Goal: Task Accomplishment & Management: Use online tool/utility

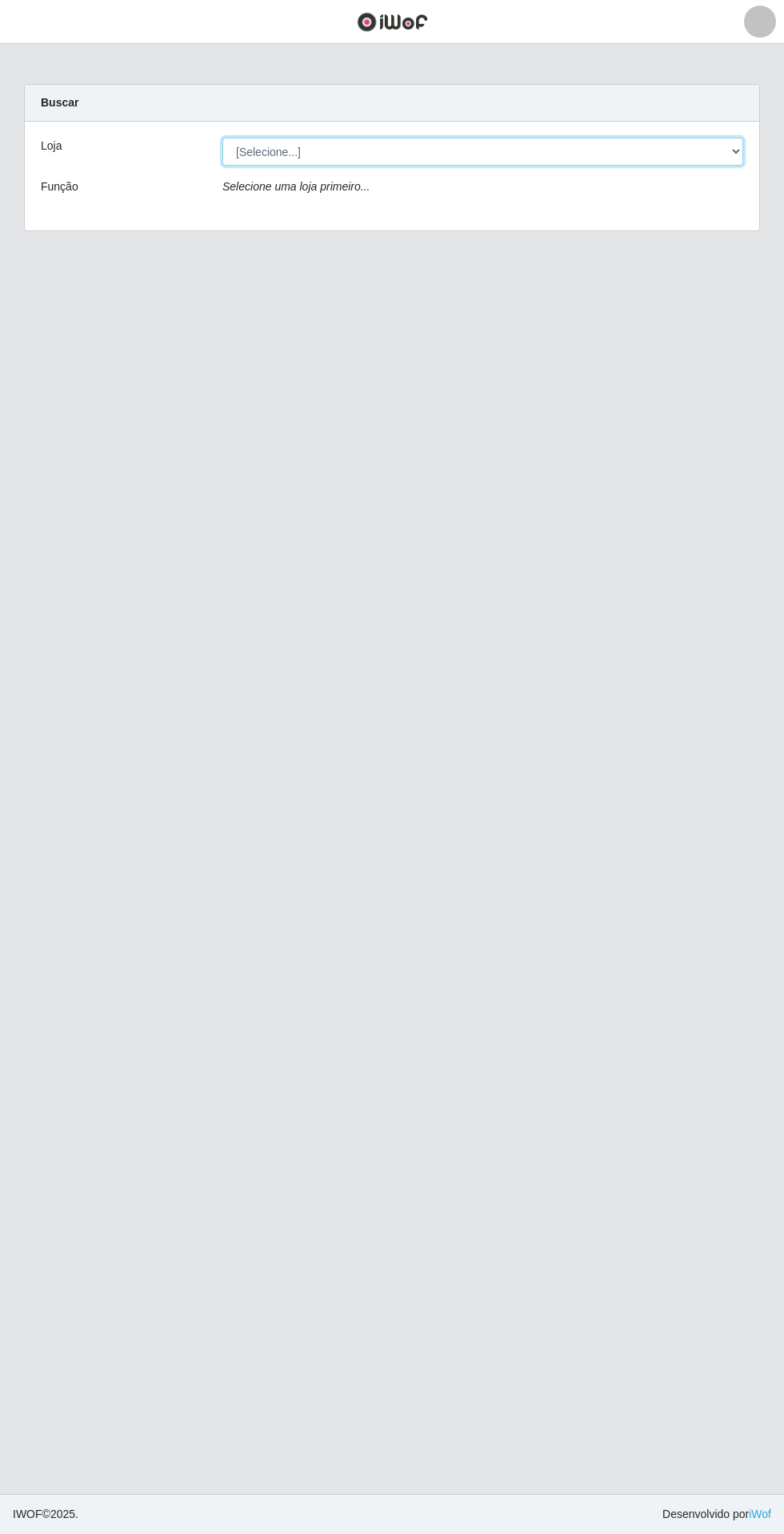
click at [275, 146] on select "[Selecione...] Extrabom - Loja 05 [GEOGRAPHIC_DATA]" at bounding box center [483, 152] width 521 height 28
select select "494"
click at [223, 138] on select "[Selecione...] Extrabom - Loja 05 [GEOGRAPHIC_DATA]" at bounding box center [483, 152] width 521 height 28
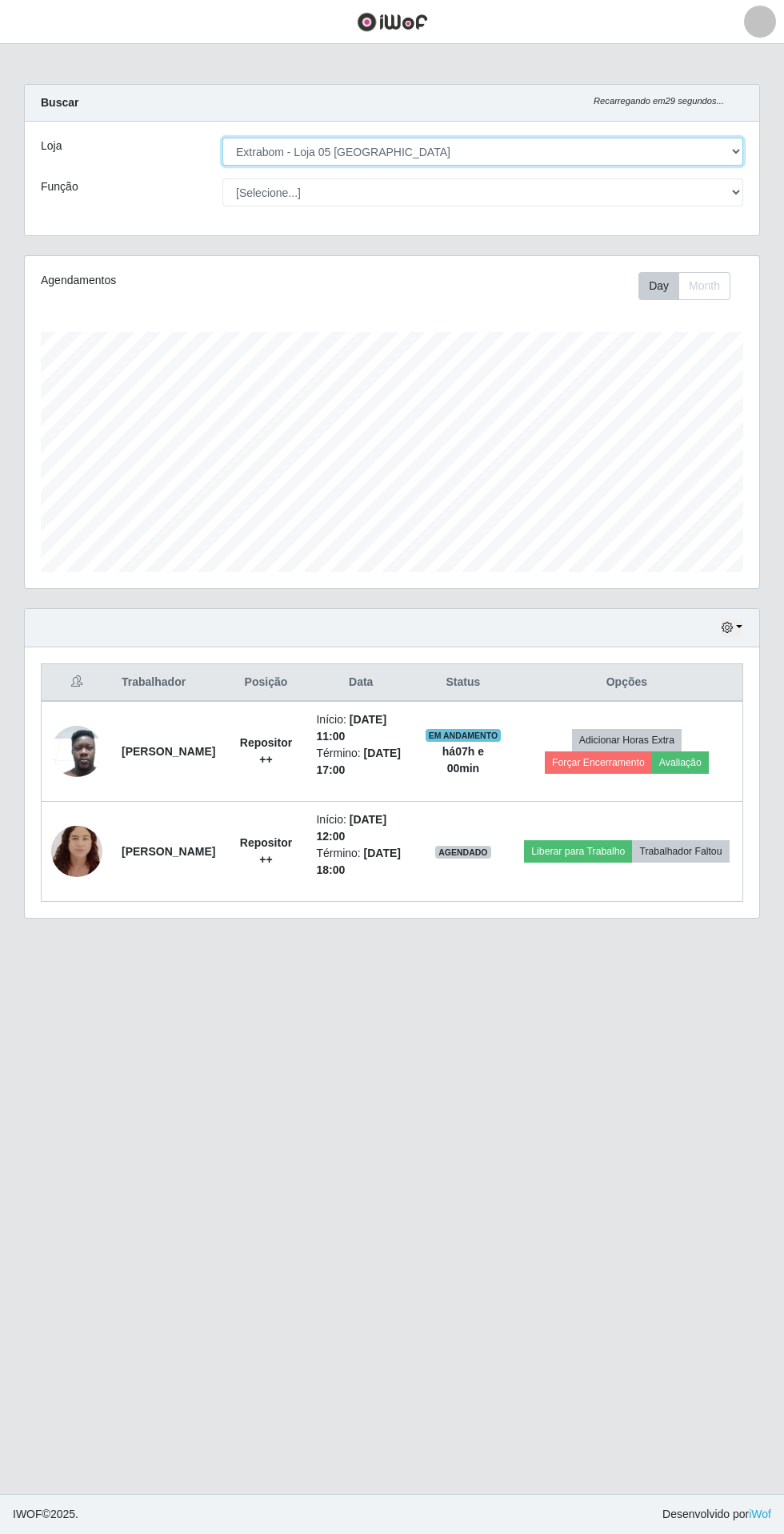
scroll to position [332, 734]
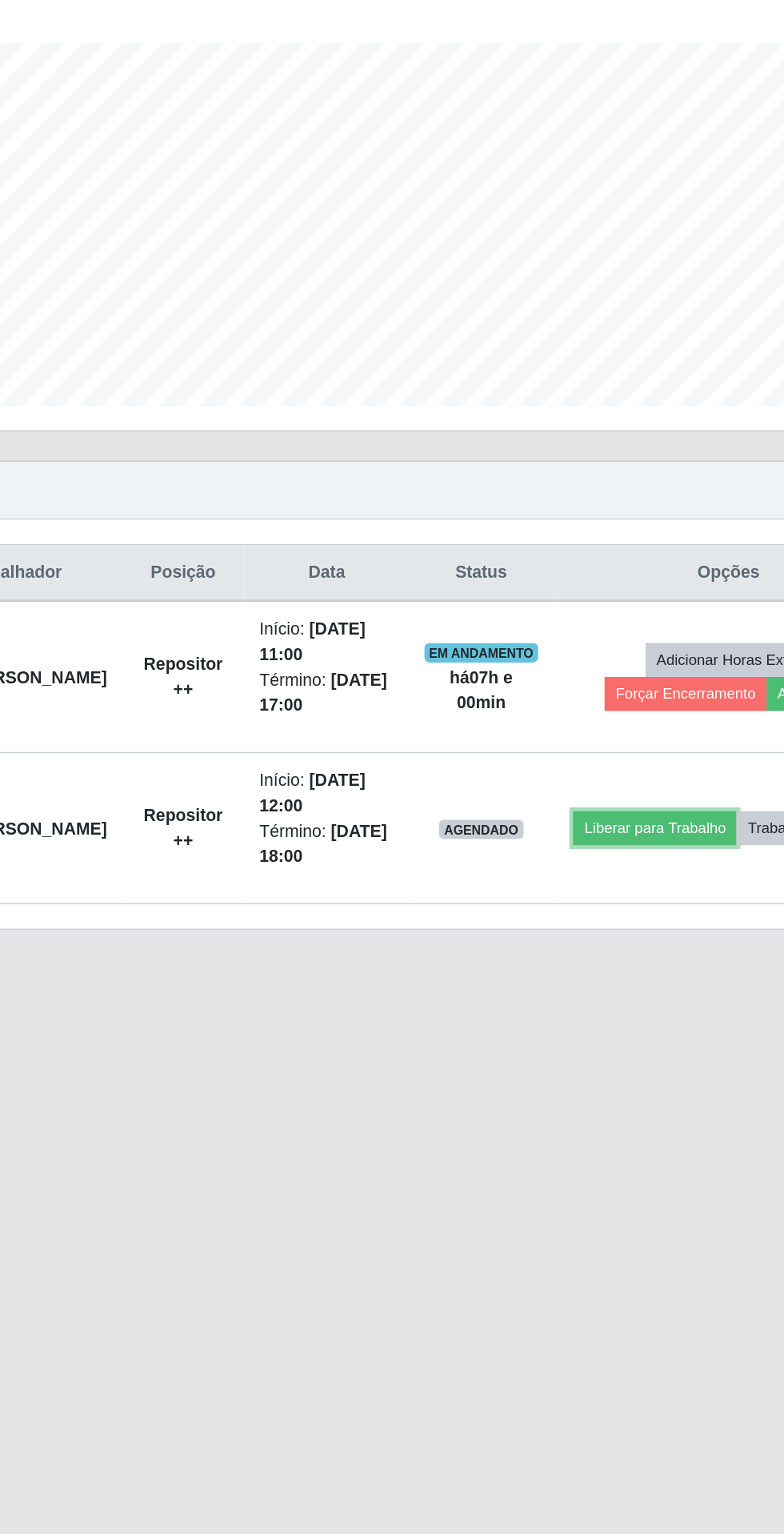
click at [628, 840] on button "Liberar para Trabalho" at bounding box center [578, 851] width 108 height 23
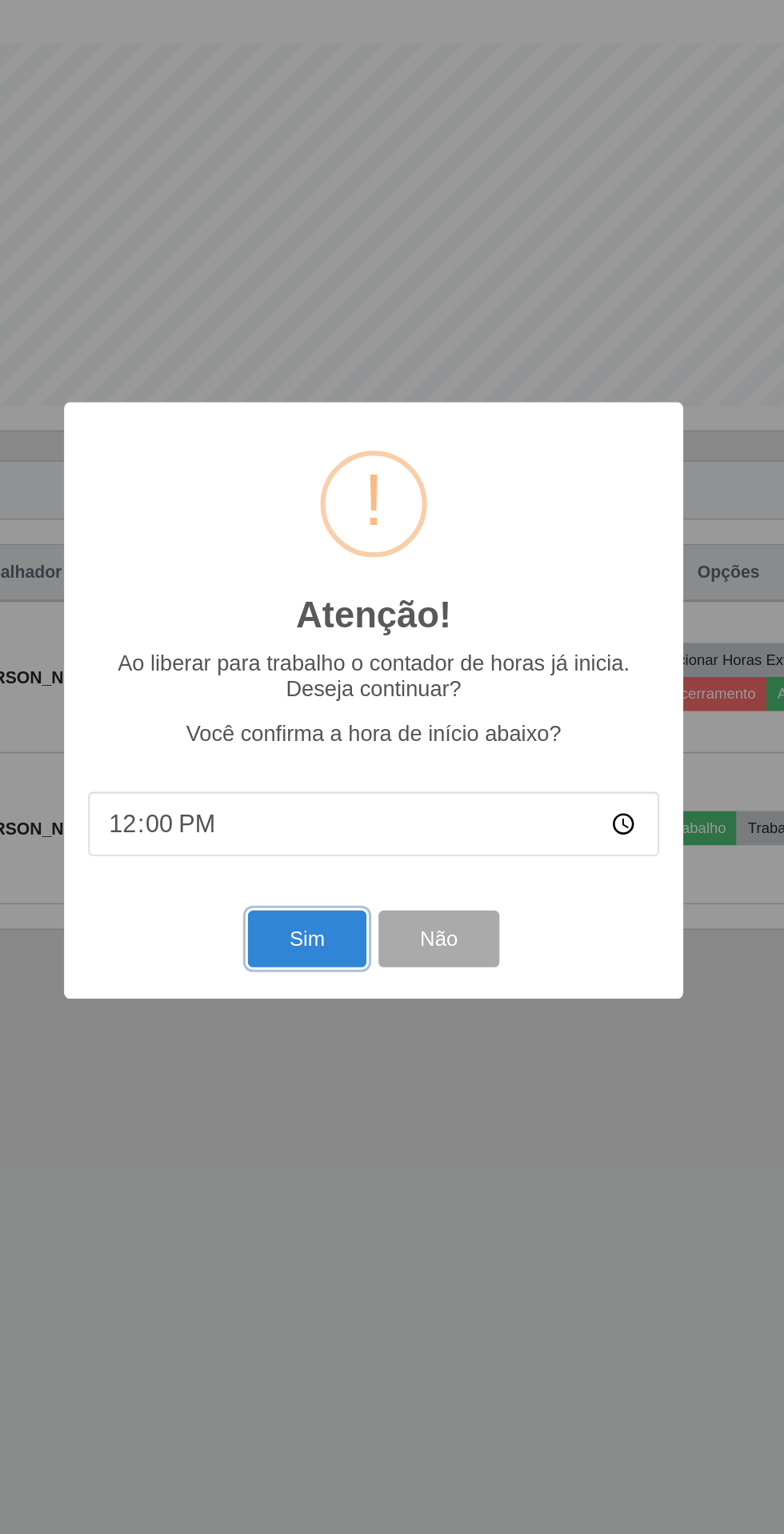
click at [357, 928] on button "Sim" at bounding box center [347, 924] width 78 height 37
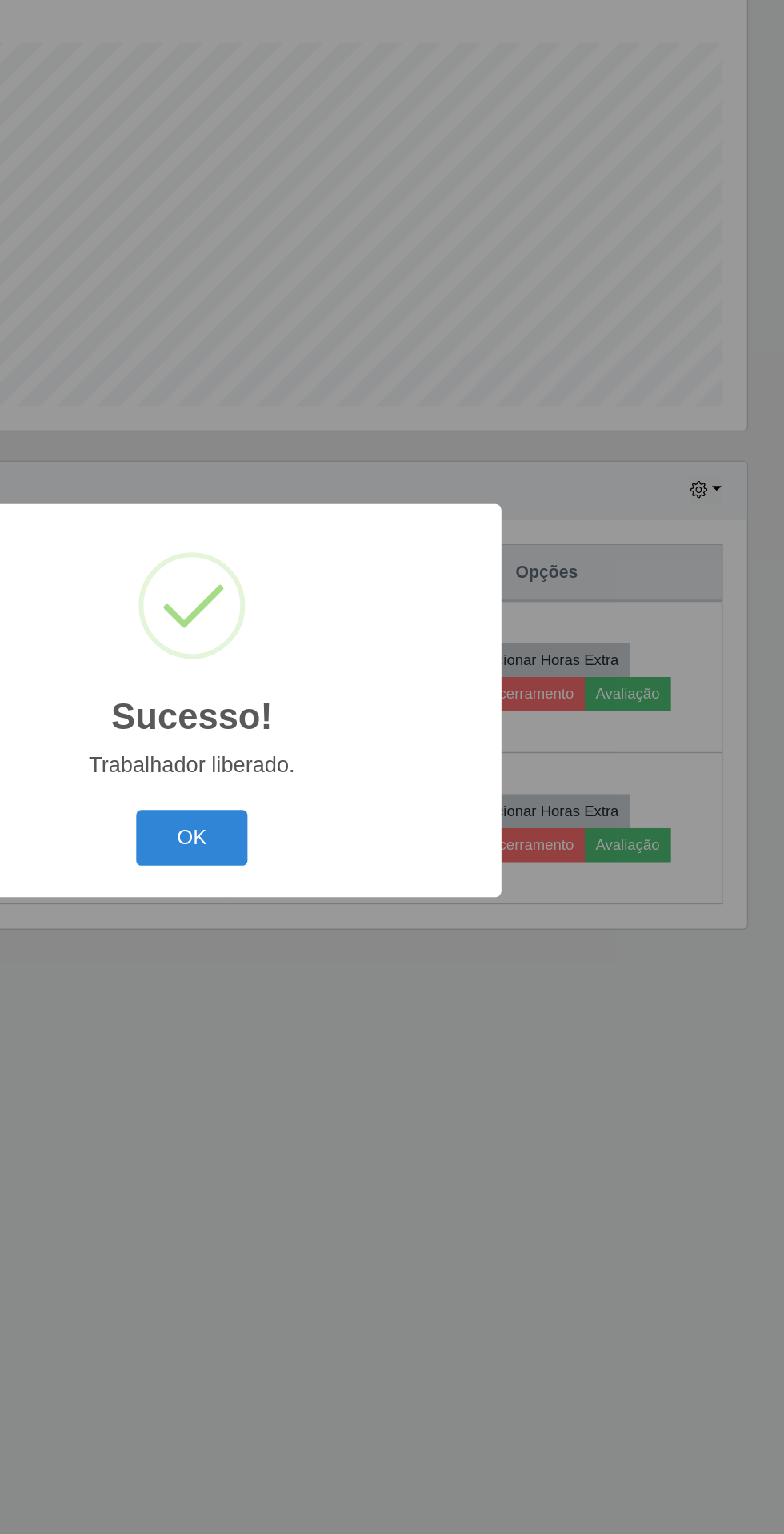
click at [395, 853] on button "OK" at bounding box center [393, 858] width 75 height 37
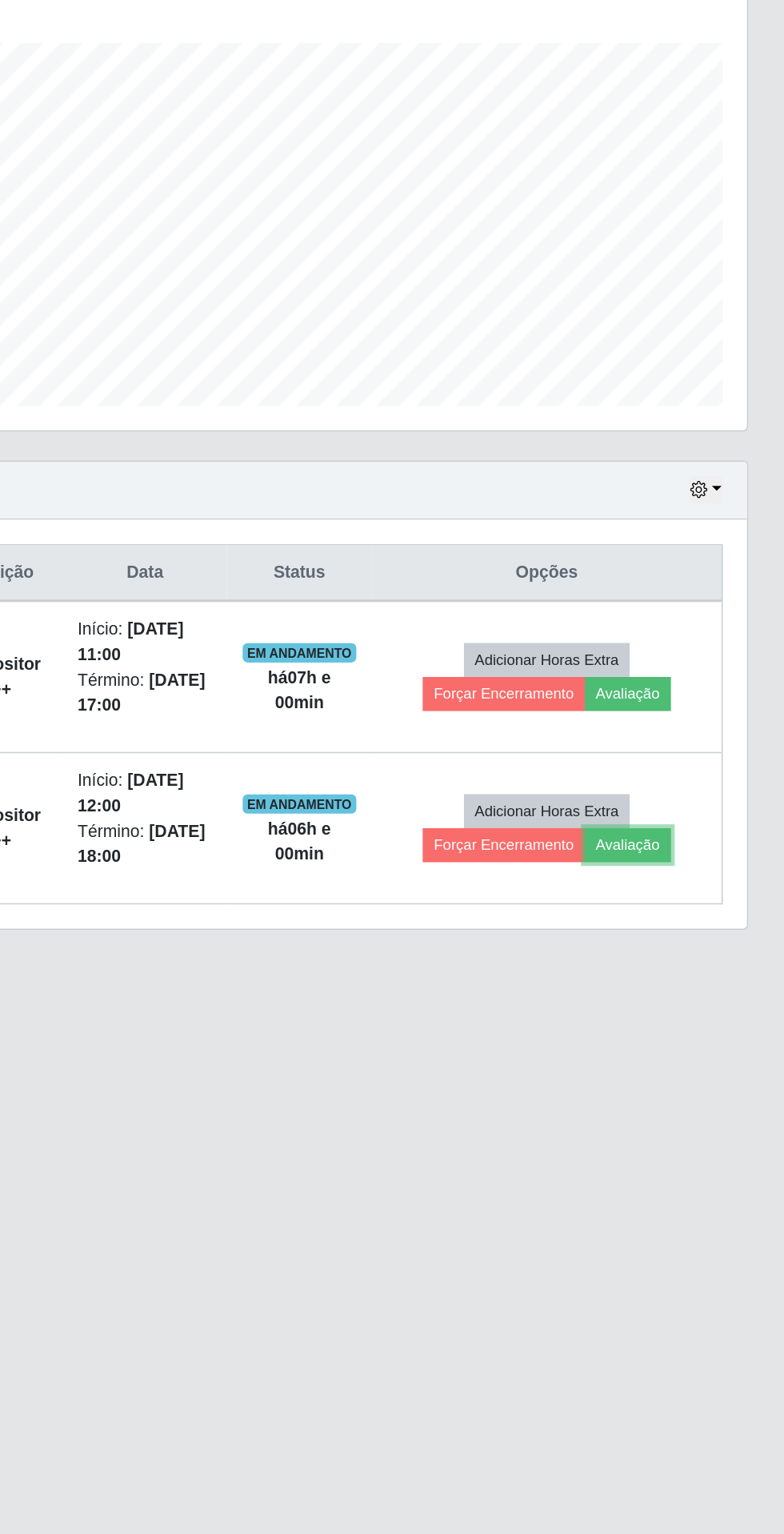
click at [705, 862] on button "Avaliação" at bounding box center [681, 862] width 57 height 23
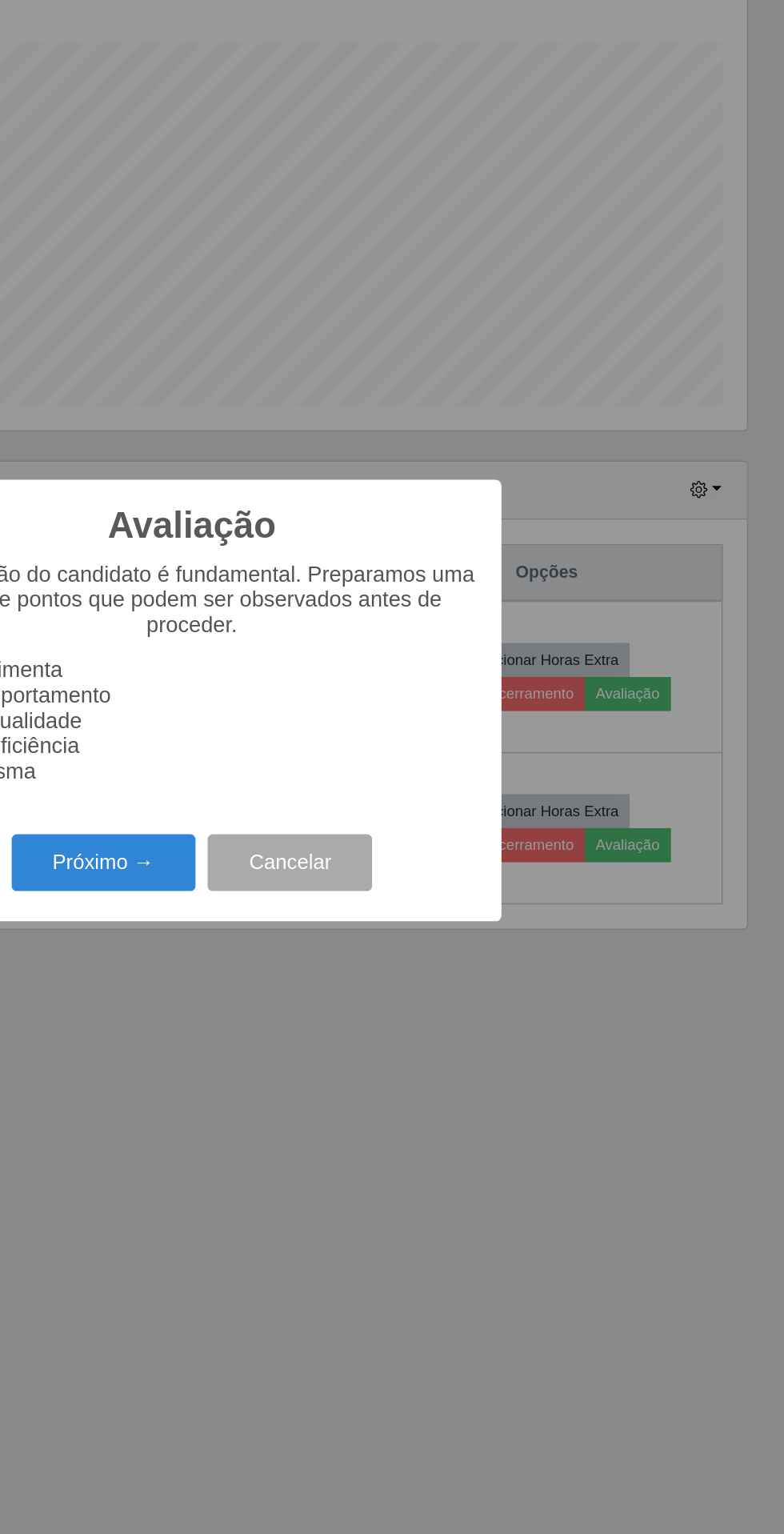
click at [351, 871] on button "Próximo →" at bounding box center [333, 874] width 121 height 37
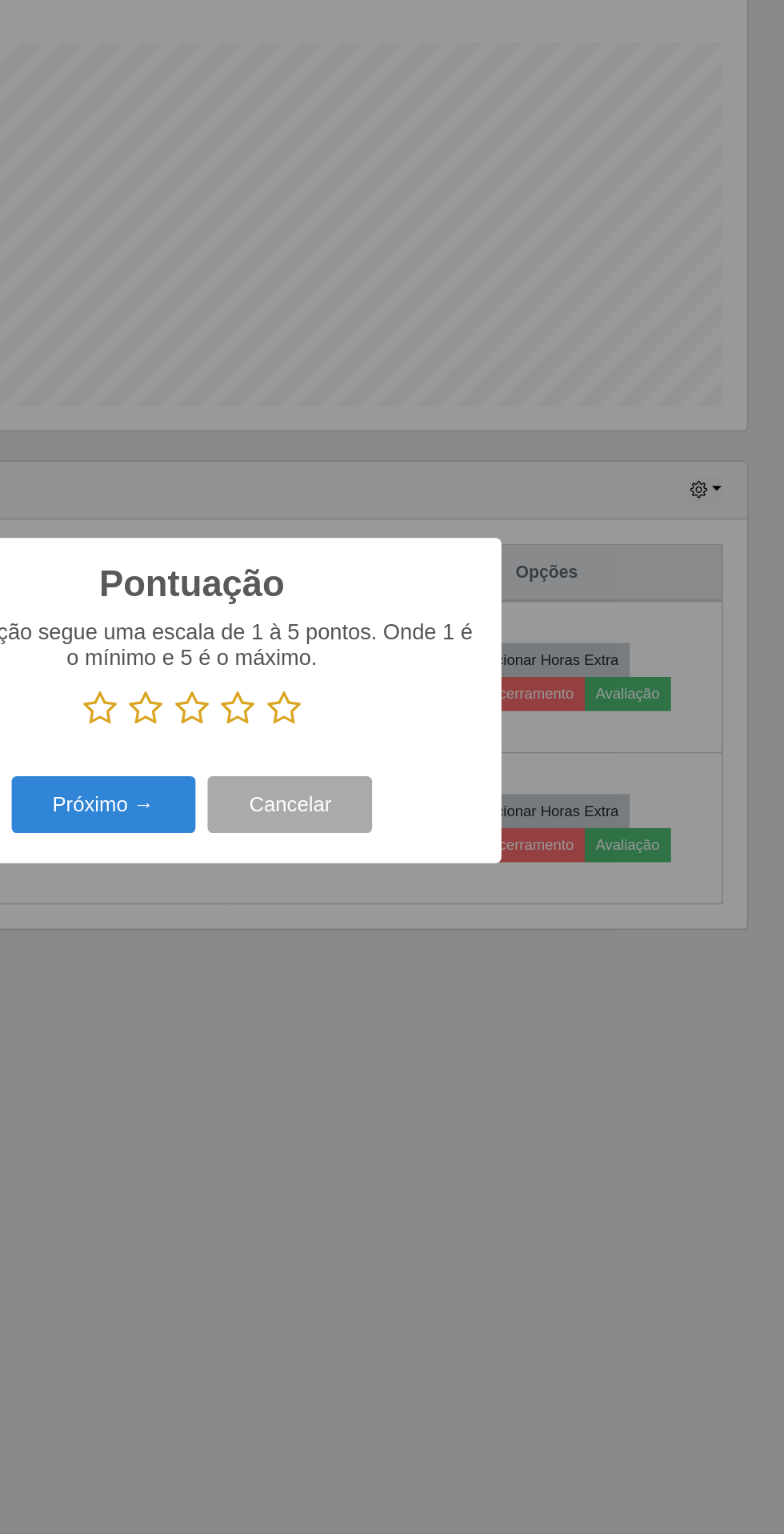
click at [446, 770] on icon at bounding box center [452, 771] width 23 height 24
click at [441, 784] on input "radio" at bounding box center [441, 784] width 0 height 0
click at [358, 842] on button "Próximo →" at bounding box center [333, 835] width 121 height 37
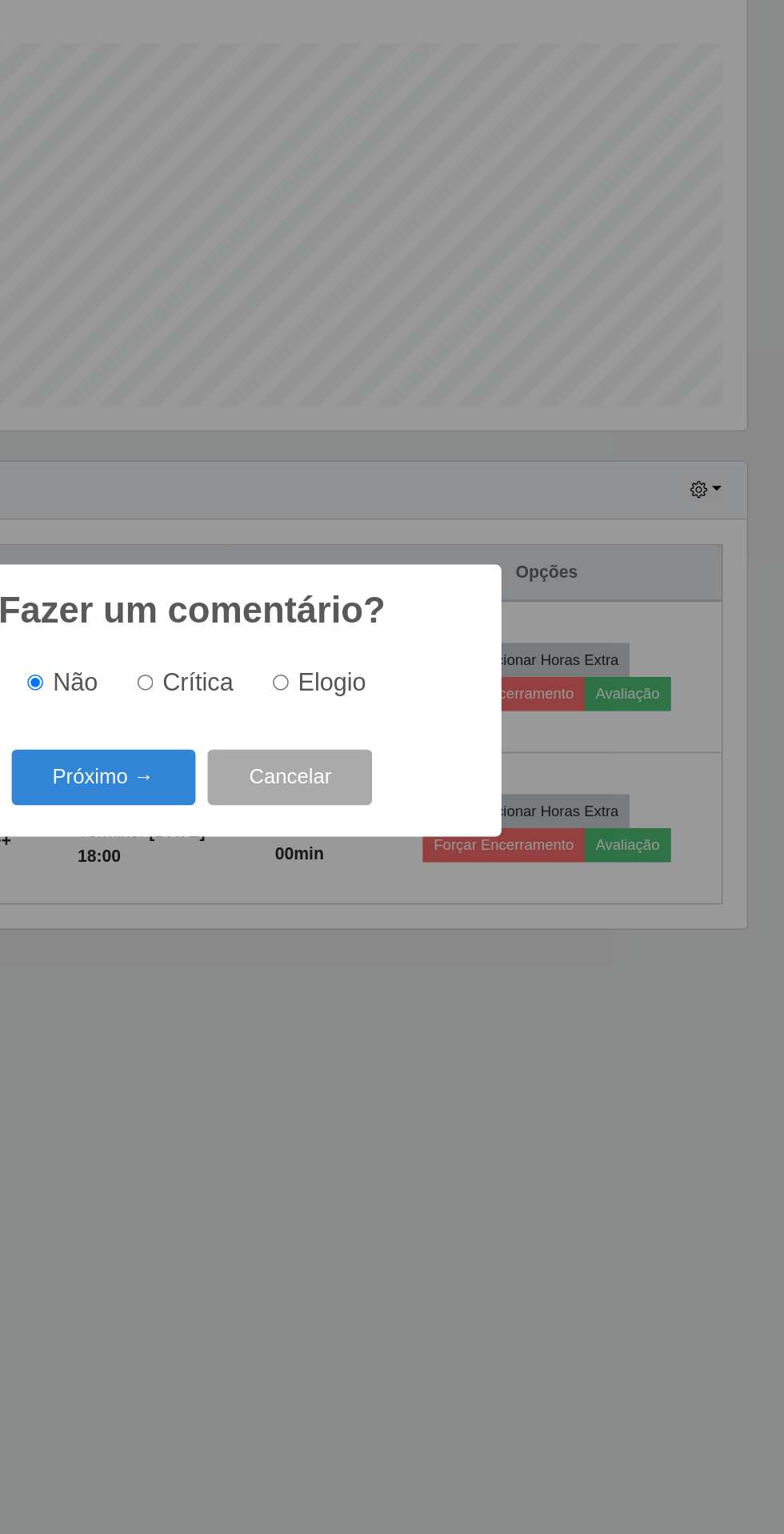
click at [356, 825] on button "Próximo →" at bounding box center [333, 818] width 121 height 37
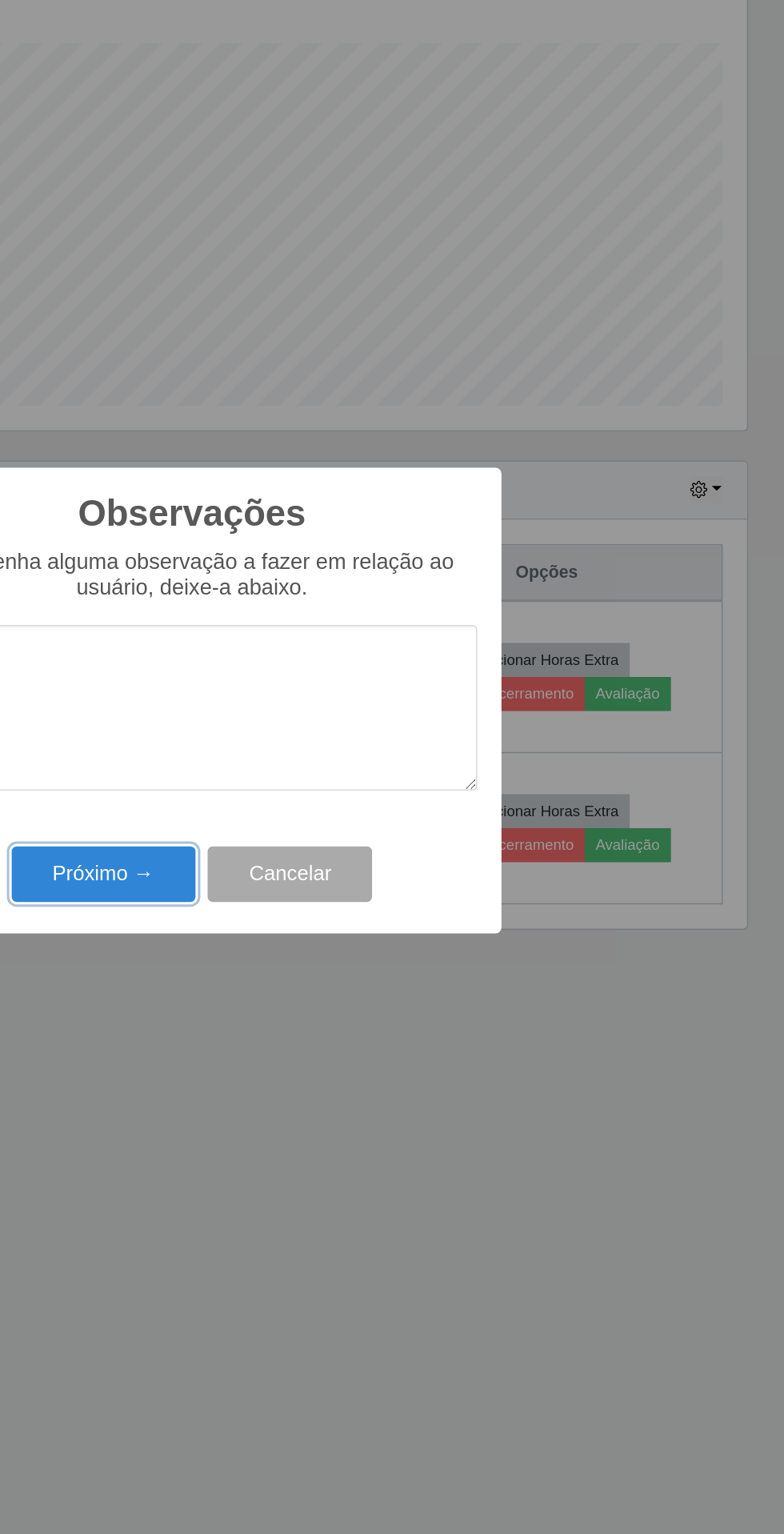
click at [343, 893] on button "Próximo →" at bounding box center [333, 882] width 121 height 37
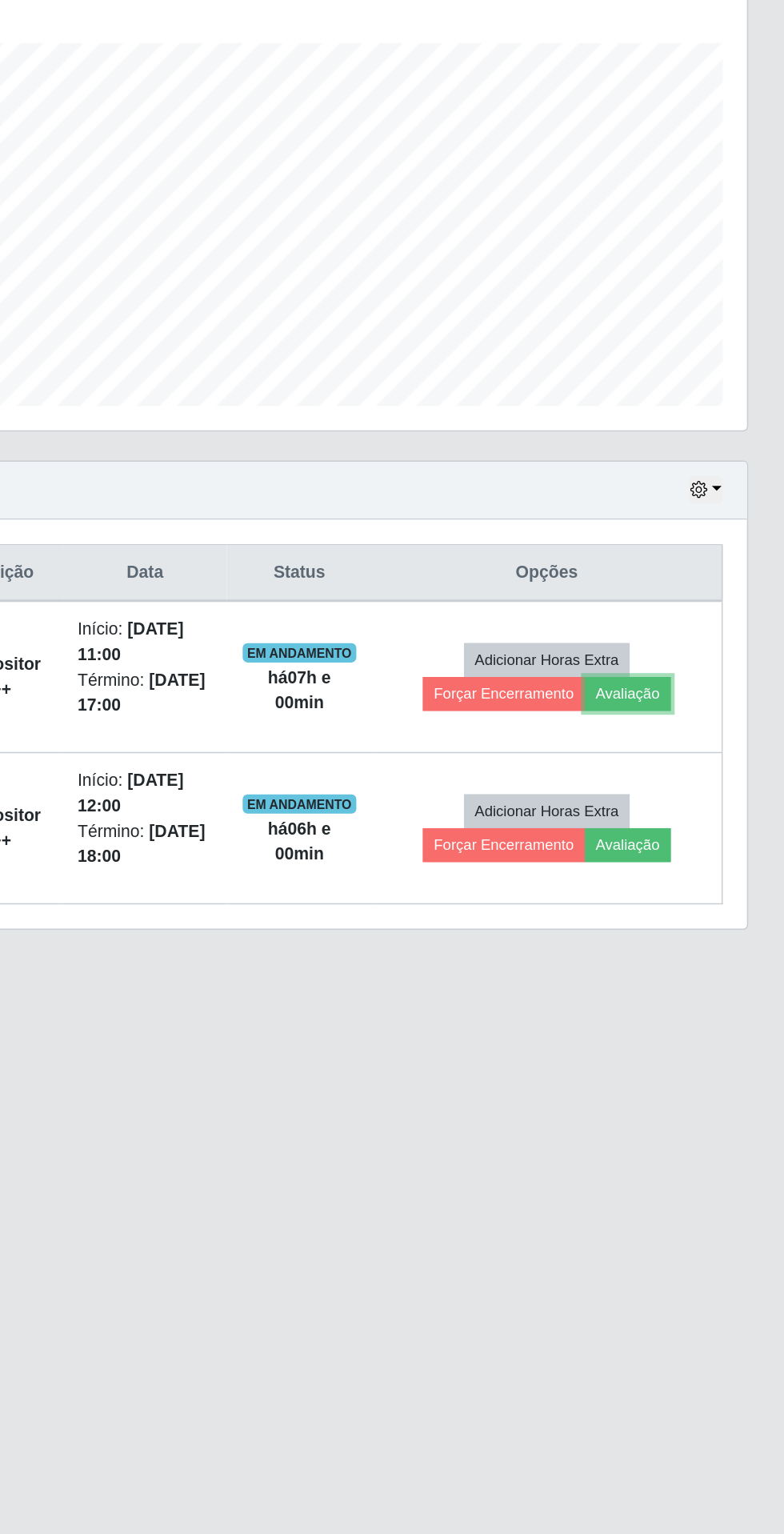
click at [705, 756] on button "Avaliação" at bounding box center [681, 763] width 57 height 23
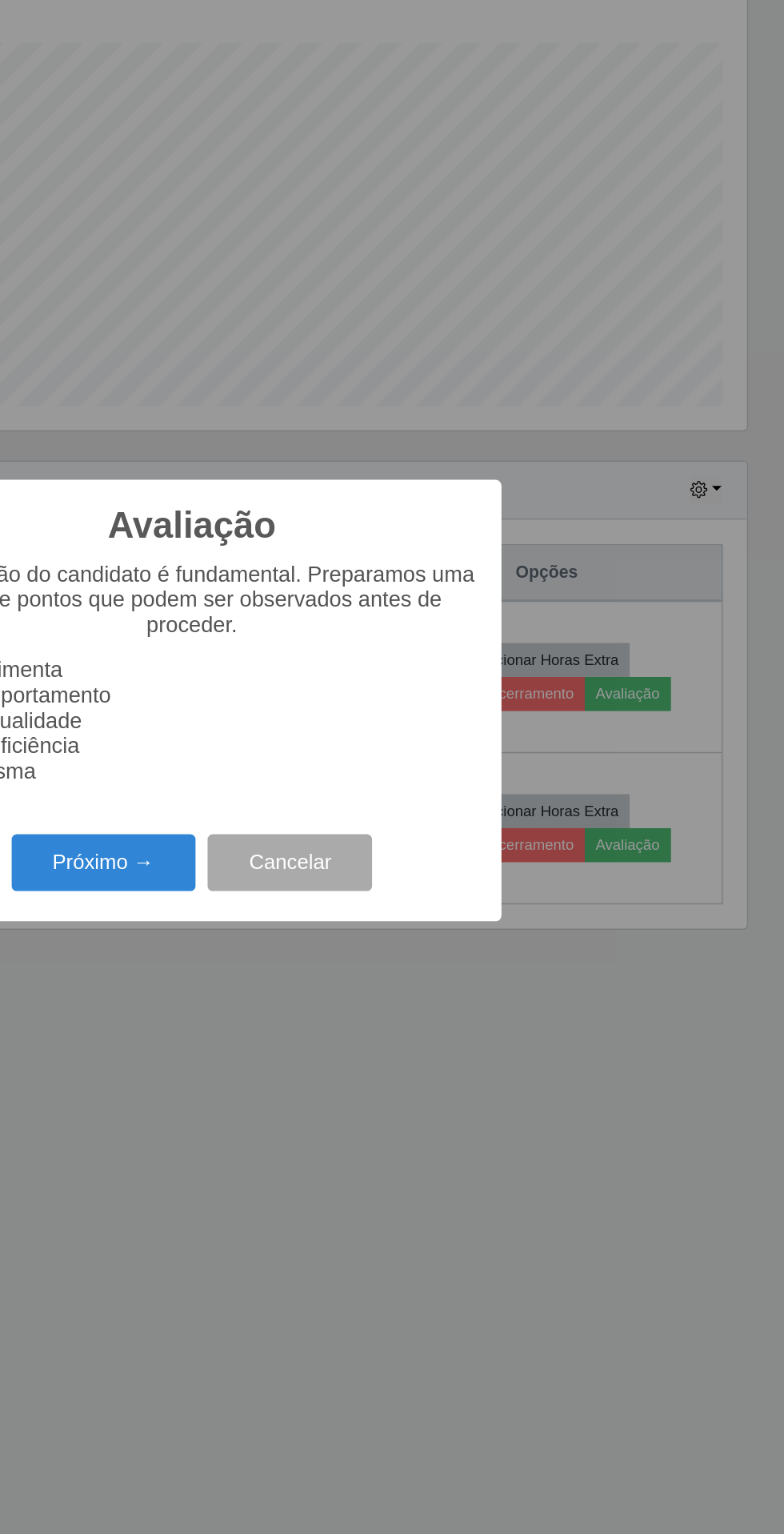
click at [355, 873] on button "Próximo →" at bounding box center [333, 874] width 121 height 37
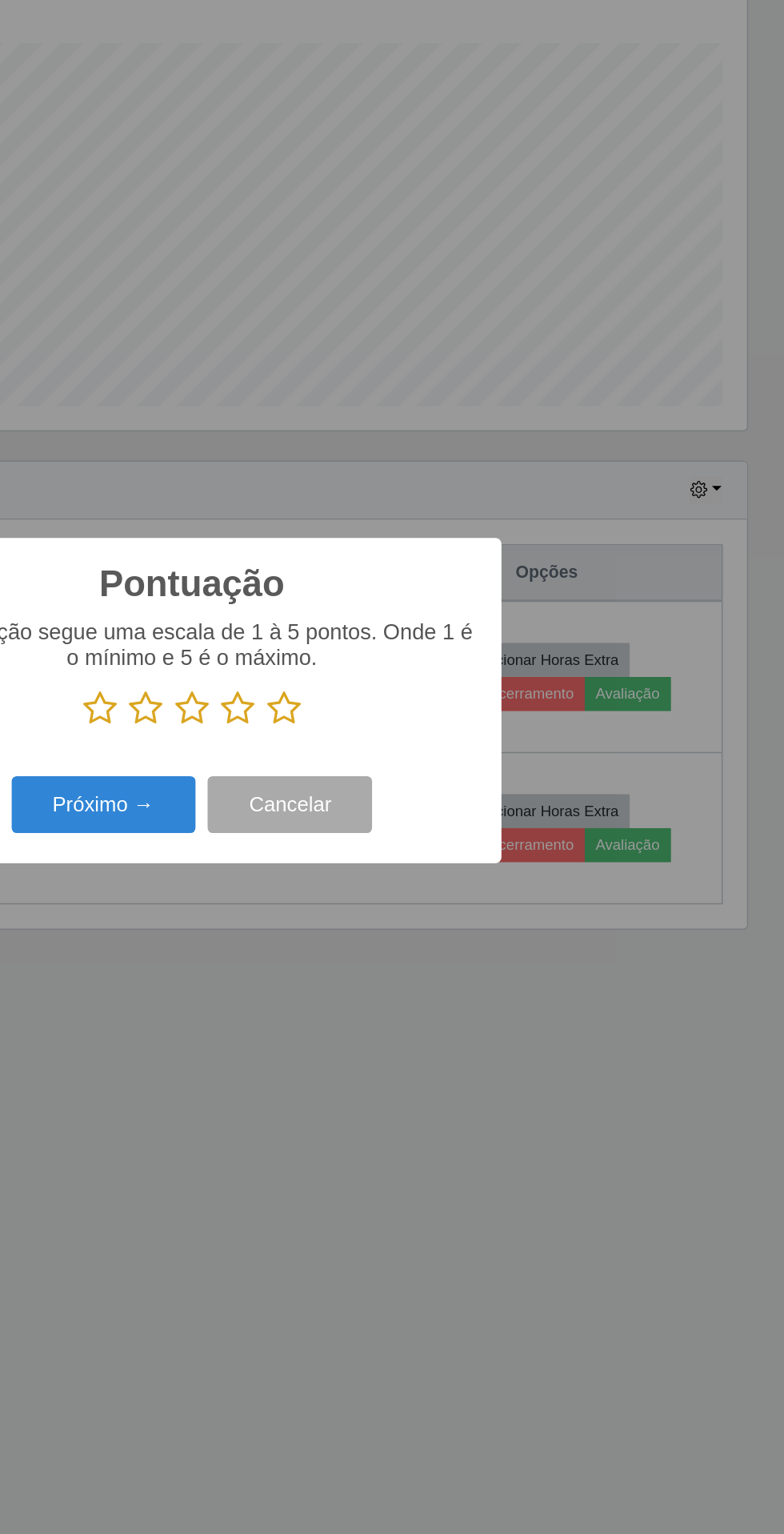
click at [451, 779] on icon at bounding box center [452, 771] width 23 height 24
click at [441, 784] on input "radio" at bounding box center [441, 784] width 0 height 0
click at [364, 852] on button "Próximo →" at bounding box center [333, 835] width 121 height 37
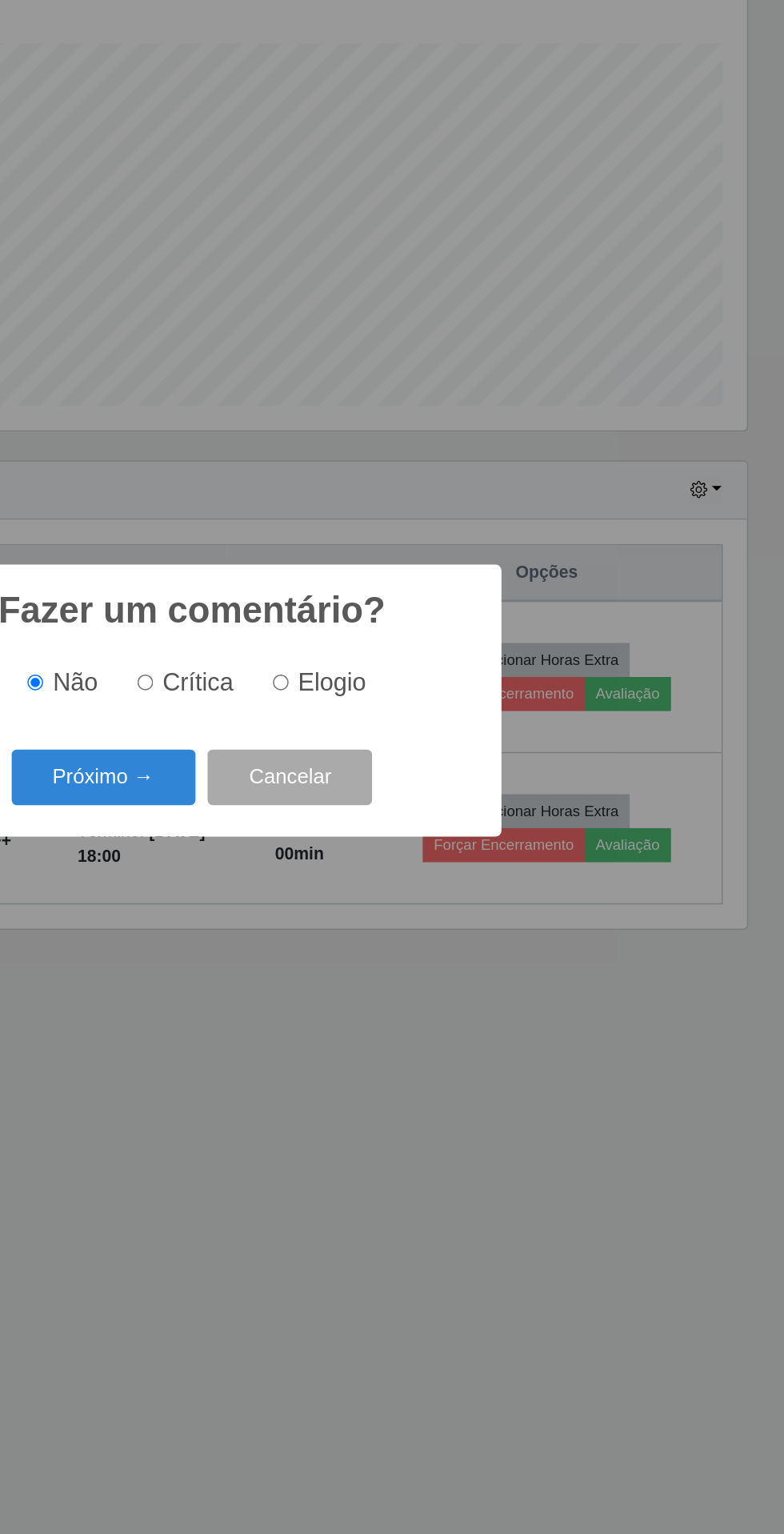
click at [367, 824] on button "Próximo →" at bounding box center [333, 818] width 121 height 37
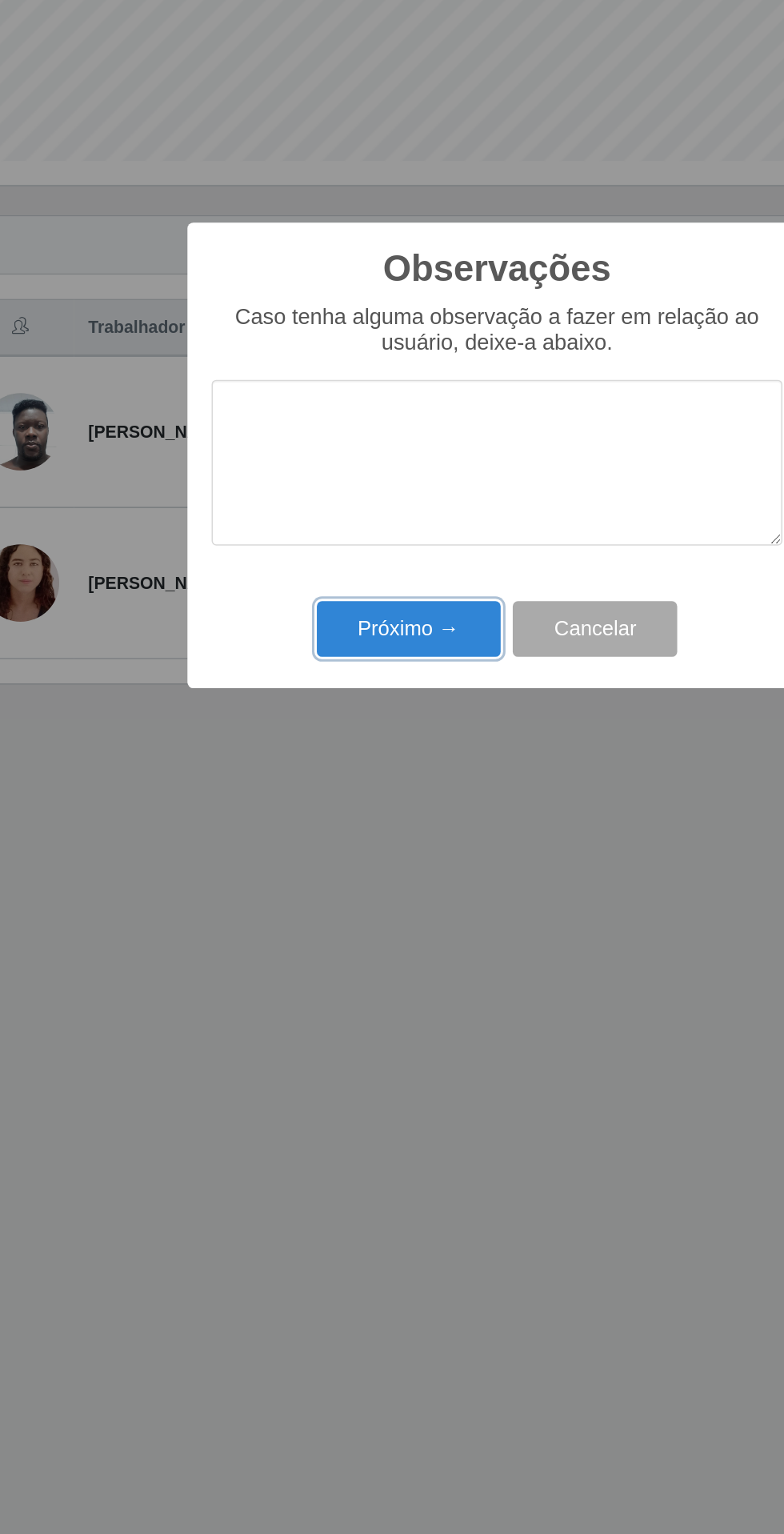
click at [343, 892] on button "Próximo →" at bounding box center [333, 882] width 121 height 37
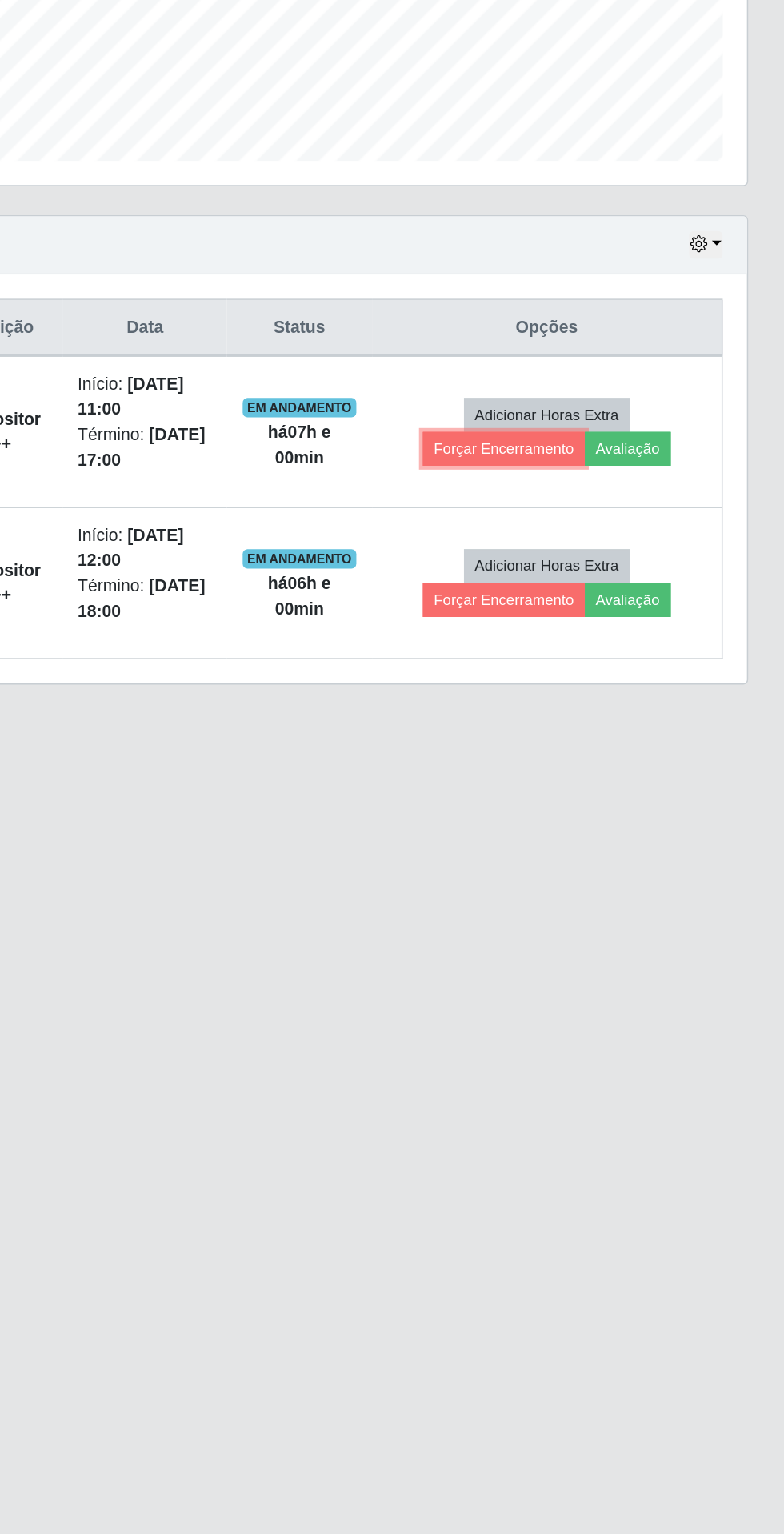
click at [624, 763] on button "Forçar Encerramento" at bounding box center [598, 763] width 107 height 23
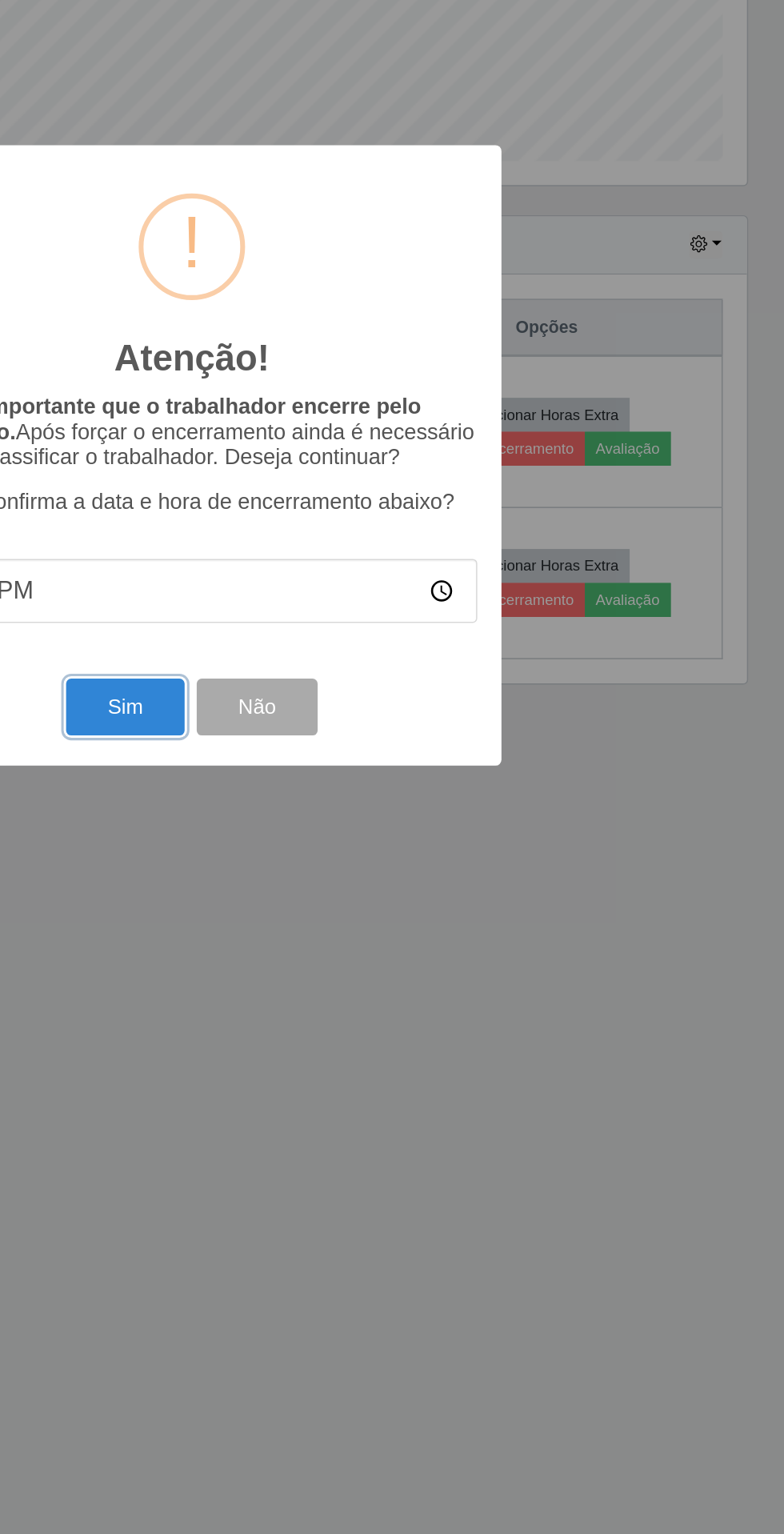
click at [359, 930] on button "Sim" at bounding box center [347, 933] width 78 height 37
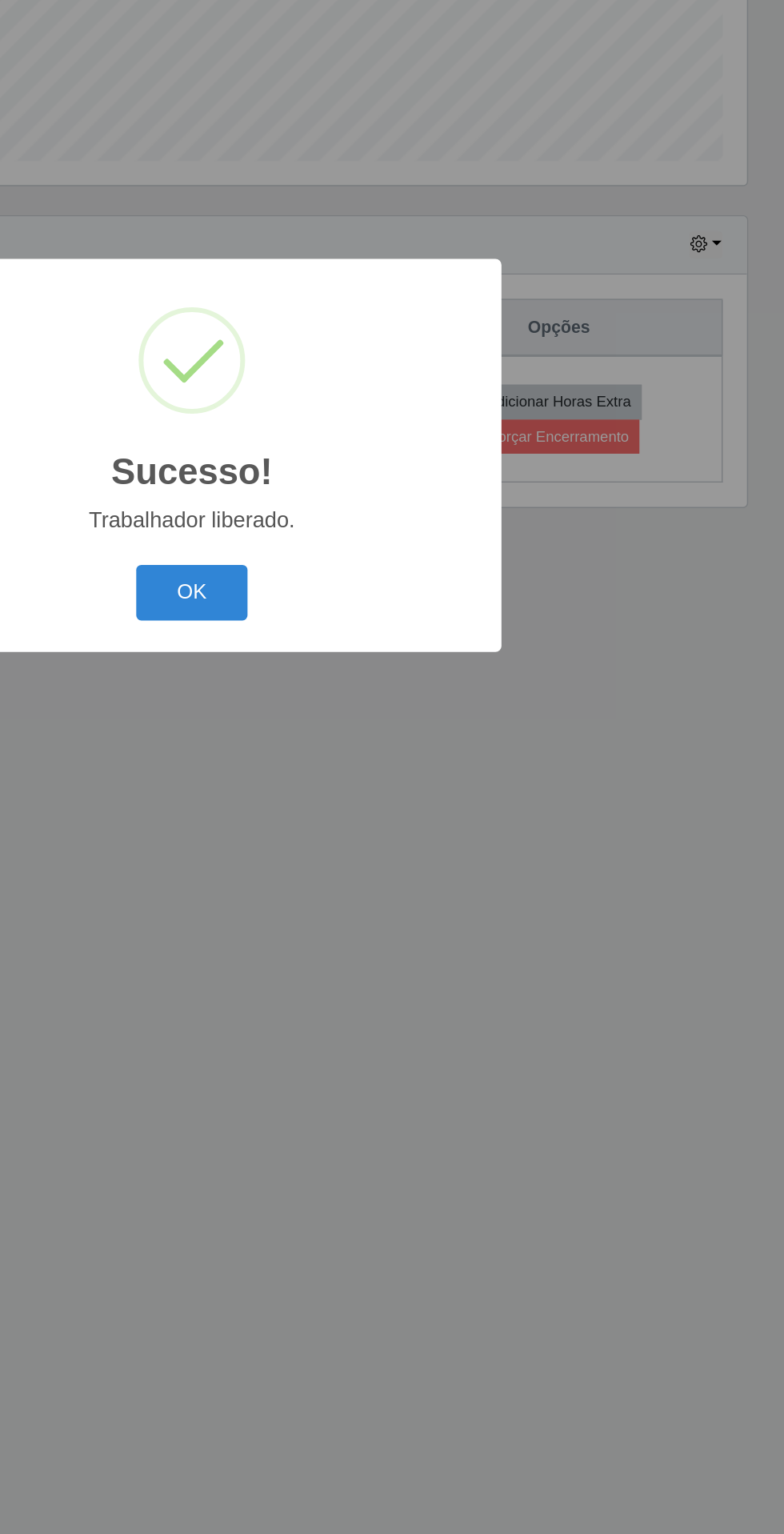
click at [376, 845] on button "OK" at bounding box center [393, 858] width 75 height 37
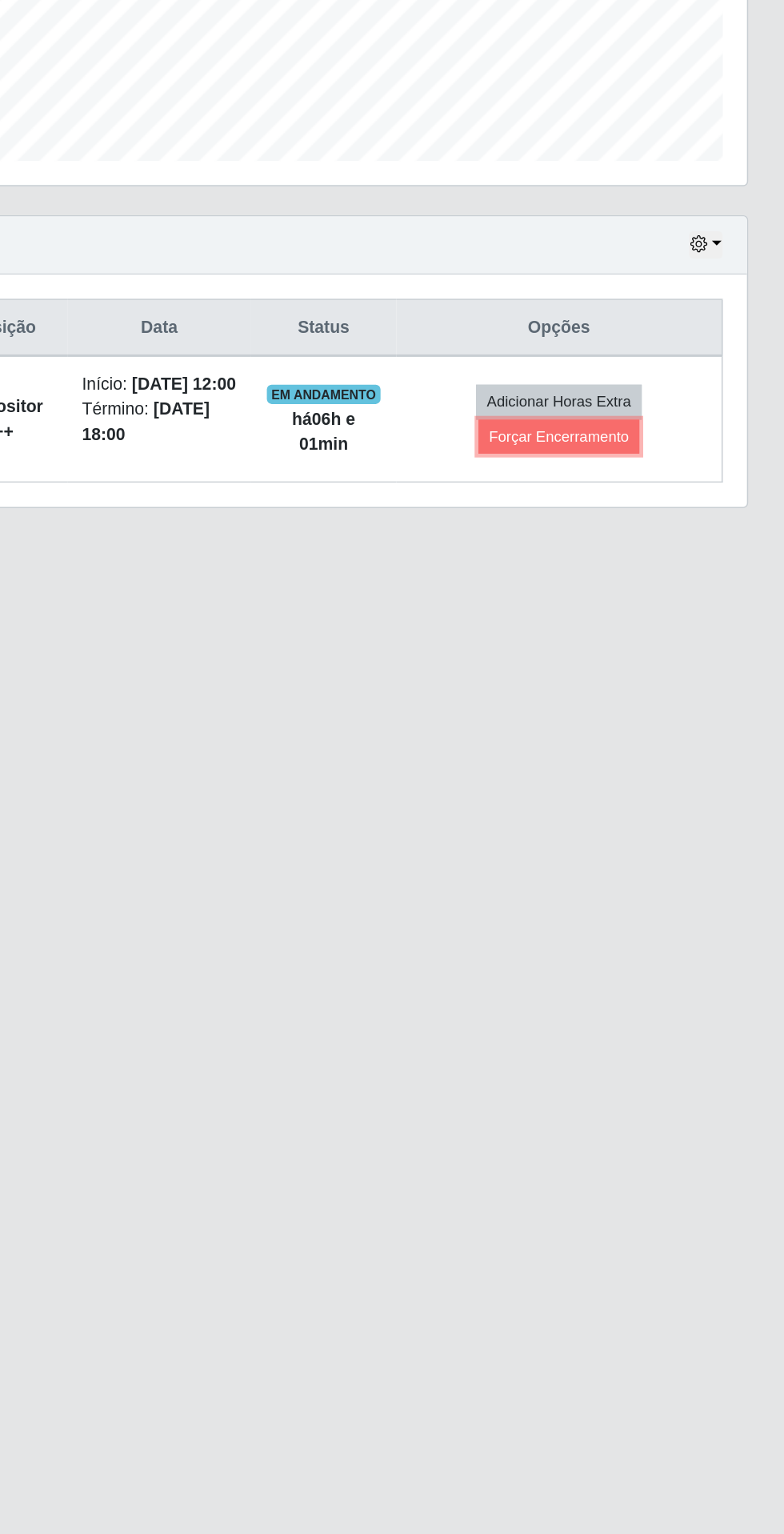
click at [659, 763] on button "Forçar Encerramento" at bounding box center [634, 754] width 107 height 23
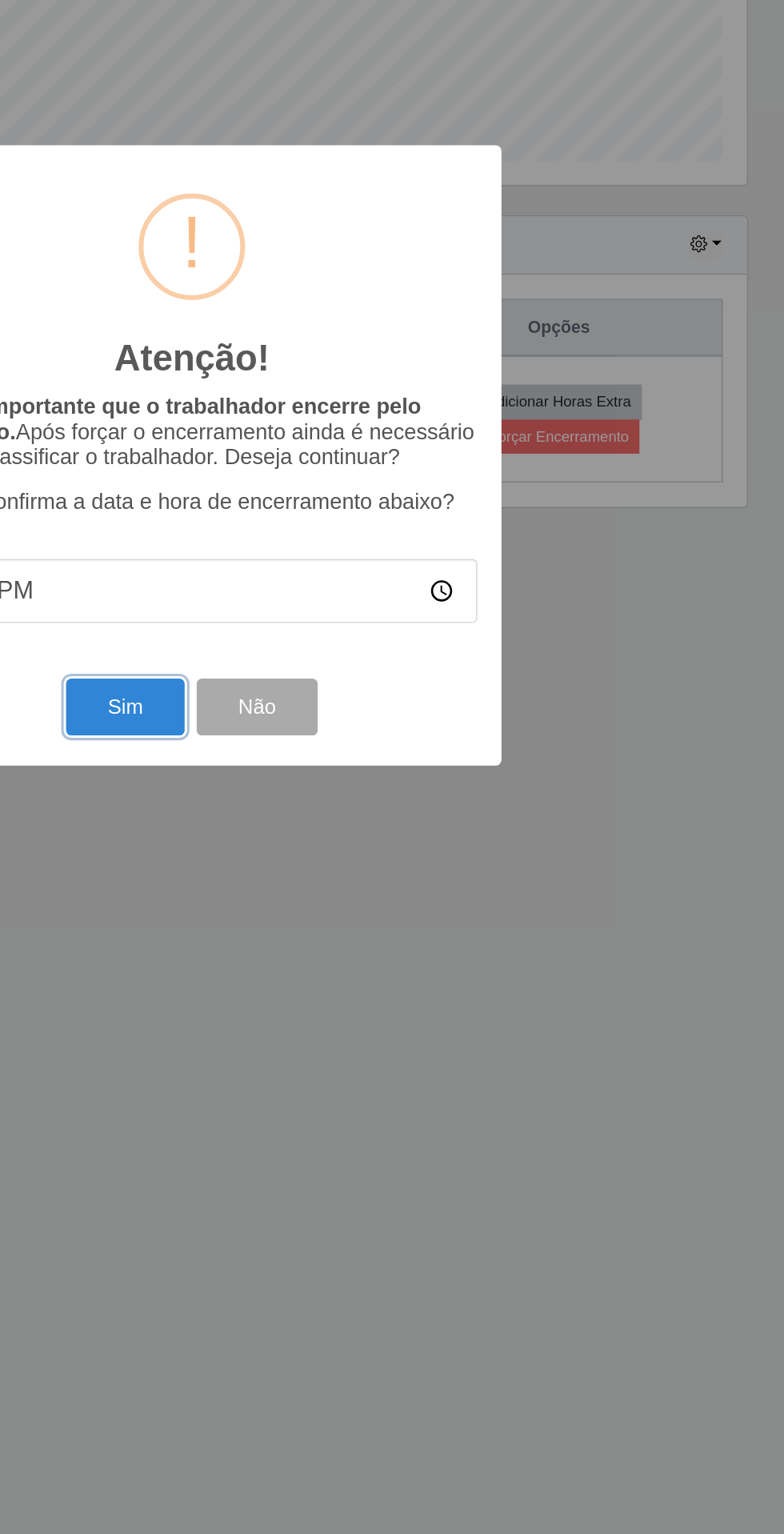
click at [351, 941] on button "Sim" at bounding box center [347, 933] width 78 height 37
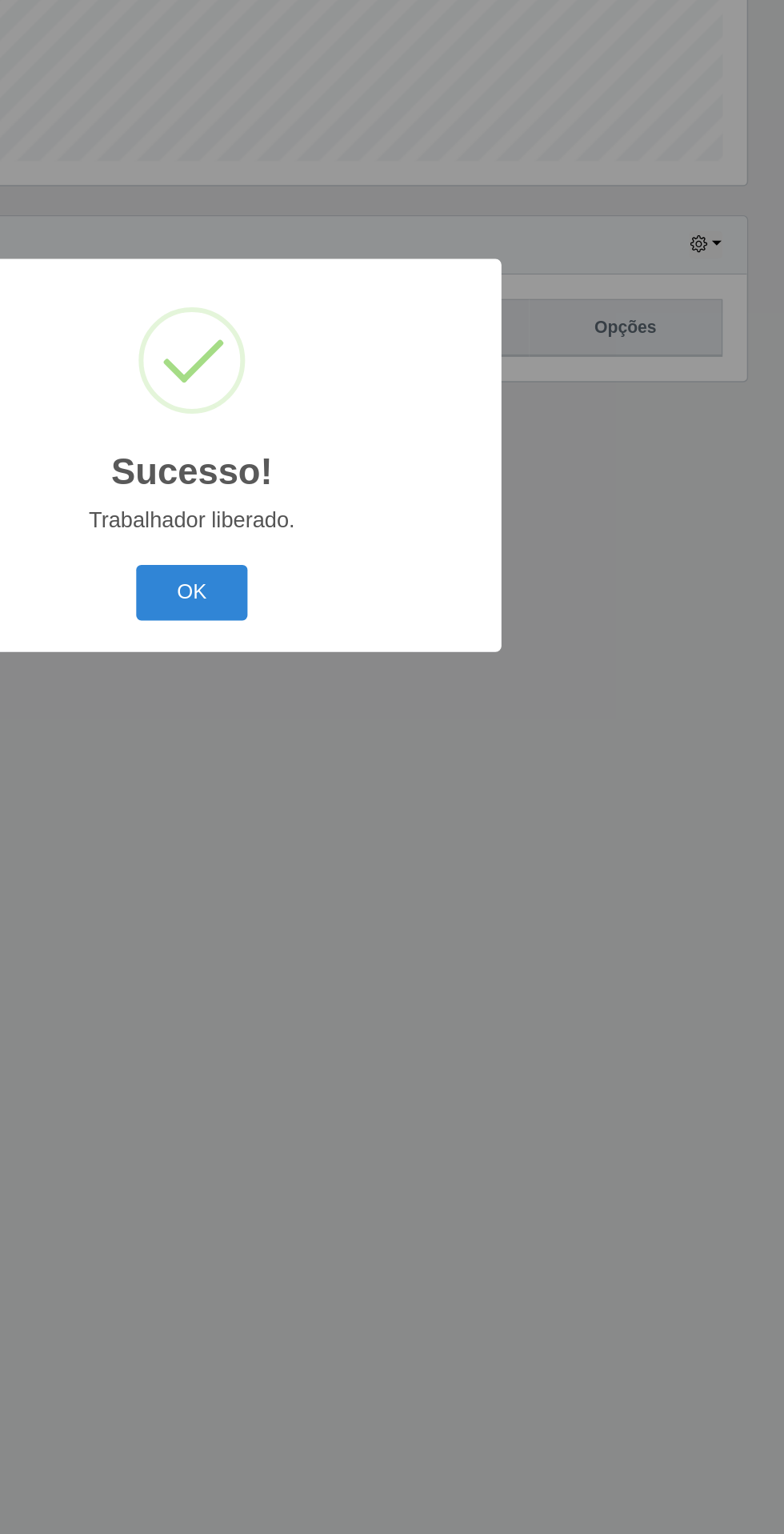
click at [373, 866] on button "OK" at bounding box center [393, 858] width 75 height 37
